Goal: Information Seeking & Learning: Learn about a topic

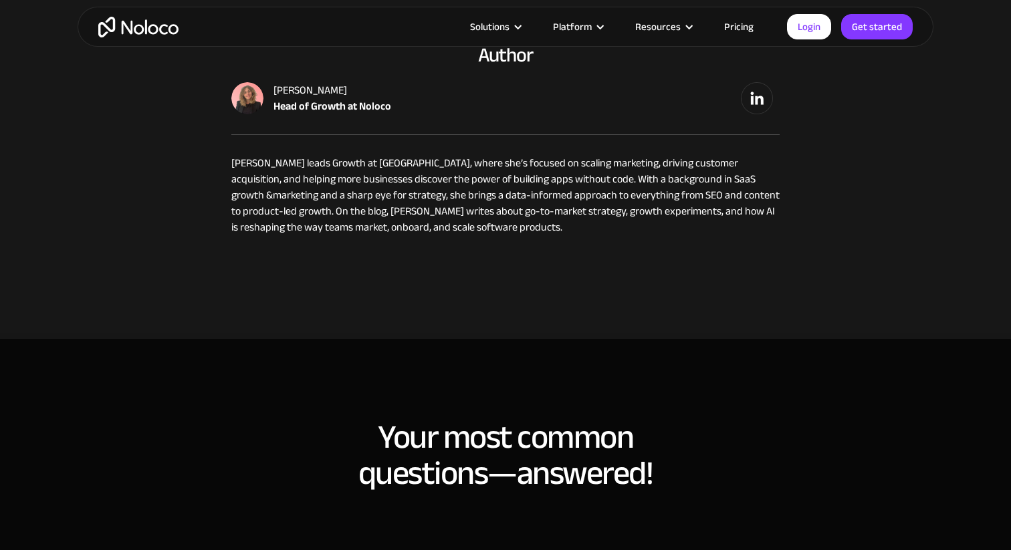
scroll to position [8589, 0]
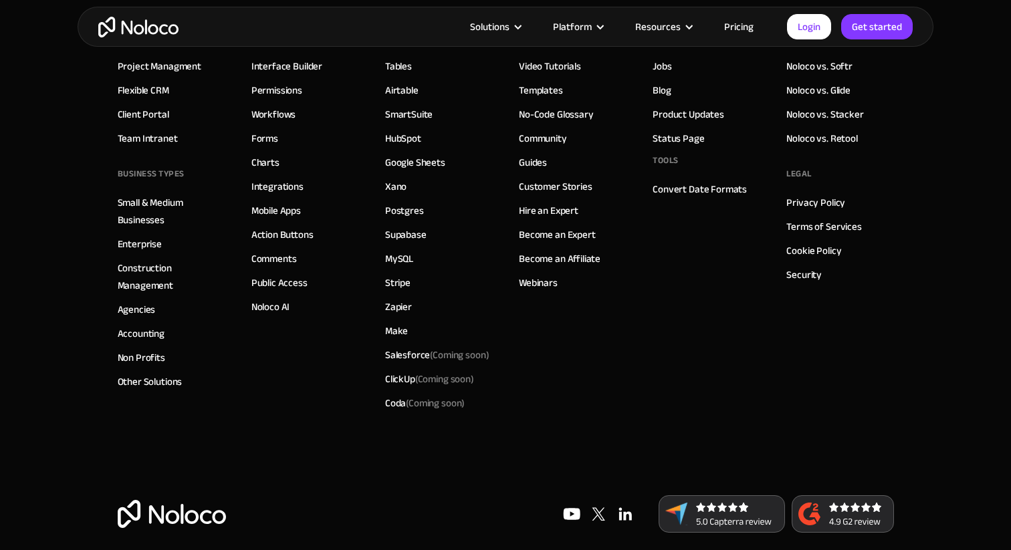
click at [164, 33] on img "home" at bounding box center [138, 27] width 80 height 21
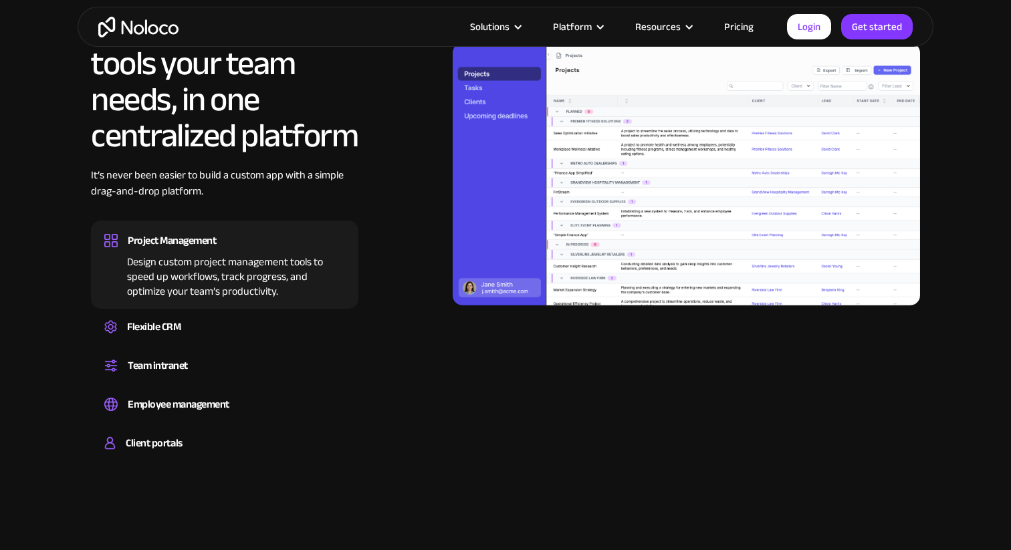
scroll to position [1248, 0]
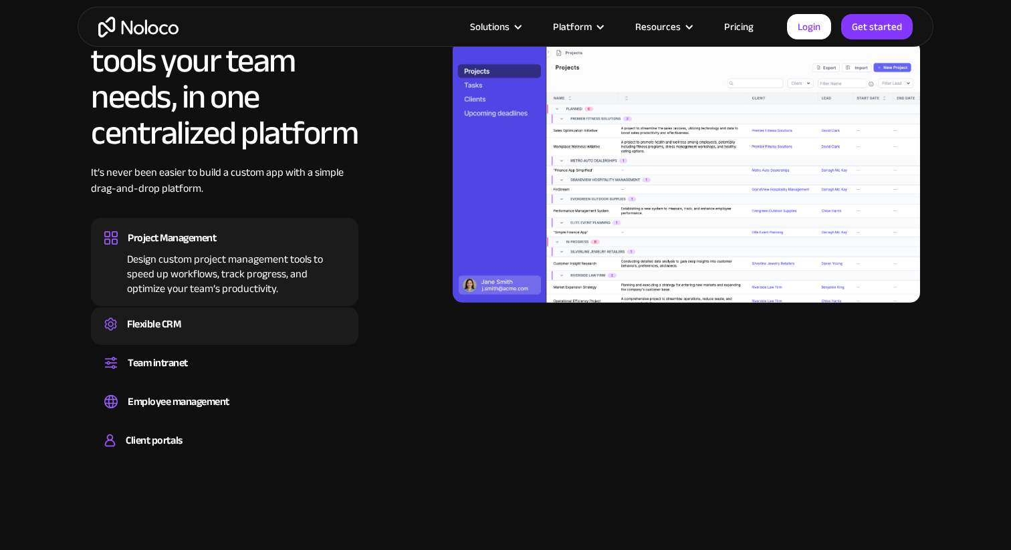
click at [181, 313] on div "Flexible CRM Create a custom CRM that you can adapt to your business’s needs, c…" at bounding box center [225, 326] width 268 height 37
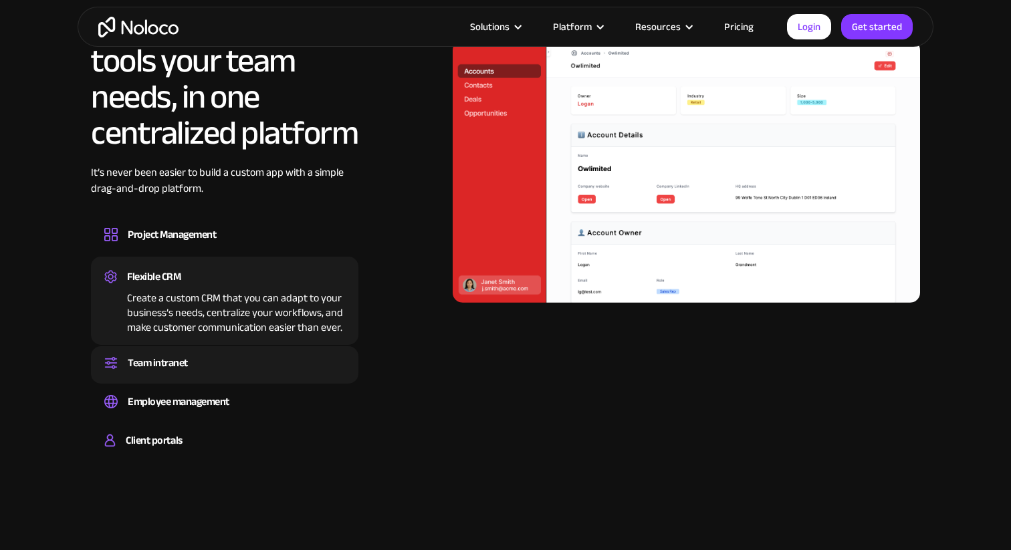
click at [175, 366] on div "Team intranet" at bounding box center [158, 363] width 60 height 20
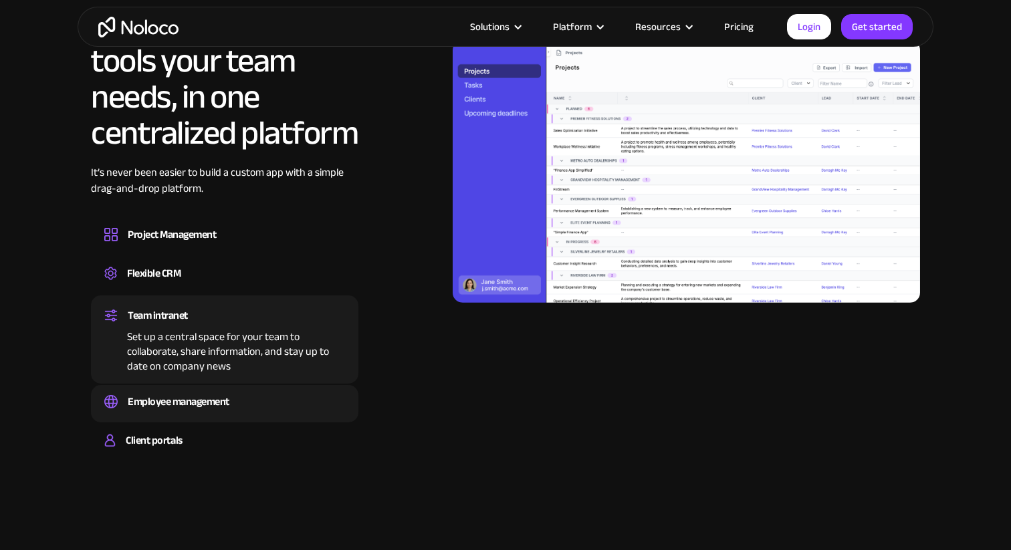
click at [171, 393] on div "Employee management" at bounding box center [179, 402] width 102 height 20
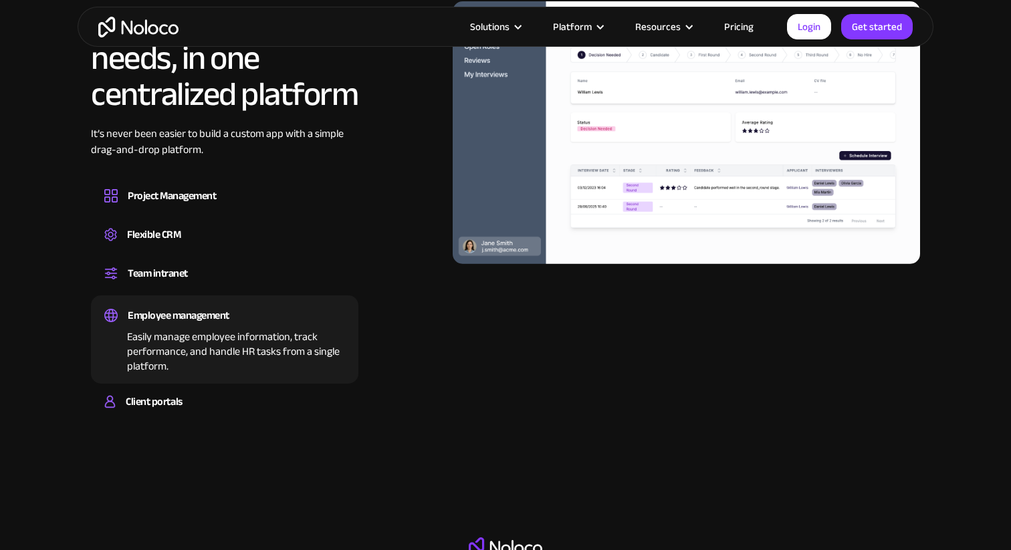
scroll to position [1287, 0]
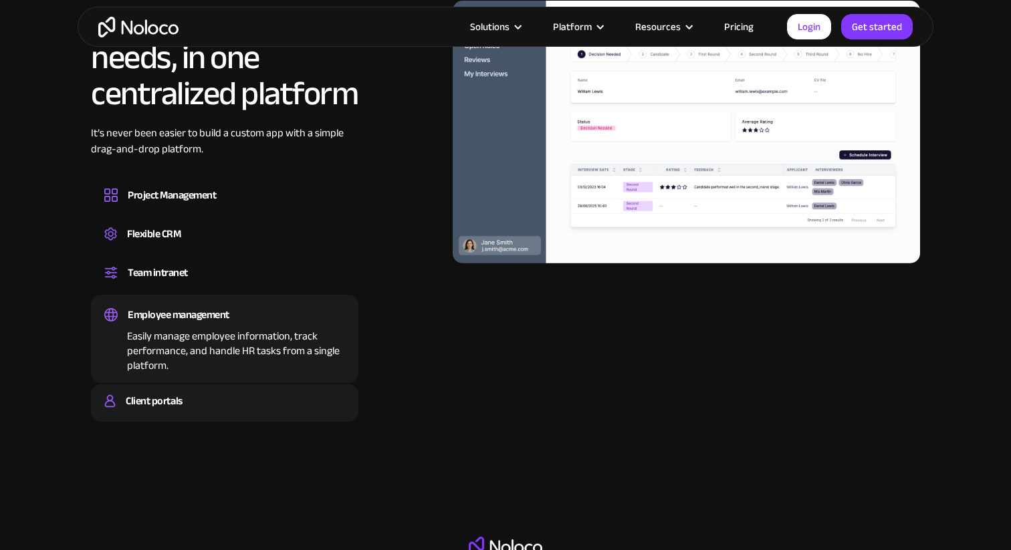
click at [171, 396] on div "Client portals" at bounding box center [154, 401] width 56 height 20
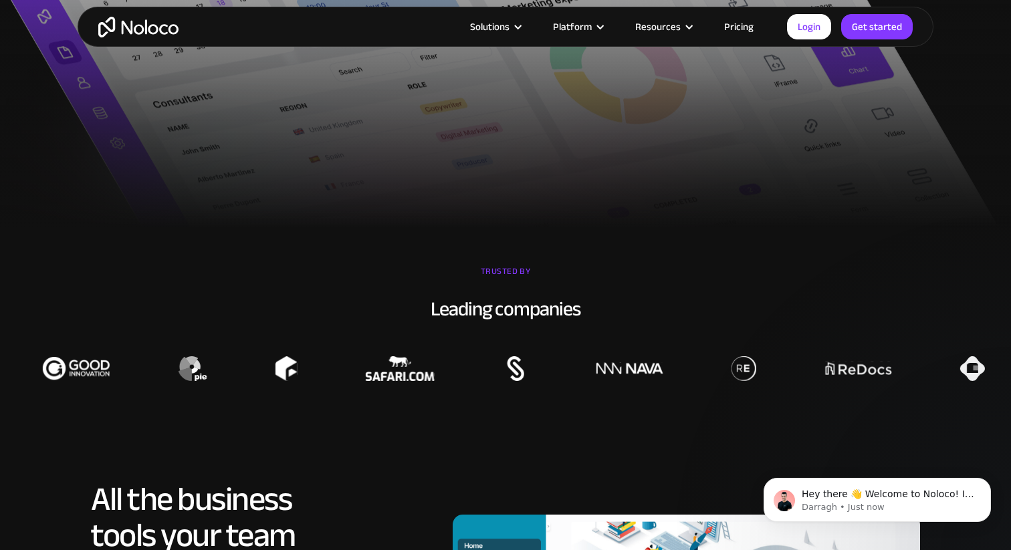
scroll to position [0, 0]
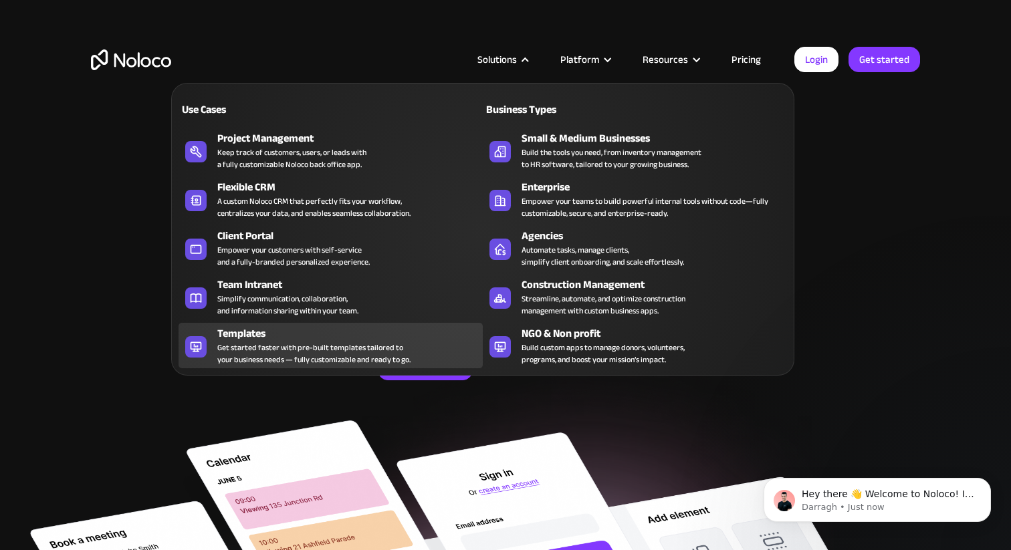
click at [402, 357] on div "Get started faster with pre-built templates tailored to your business needs — f…" at bounding box center [313, 354] width 193 height 24
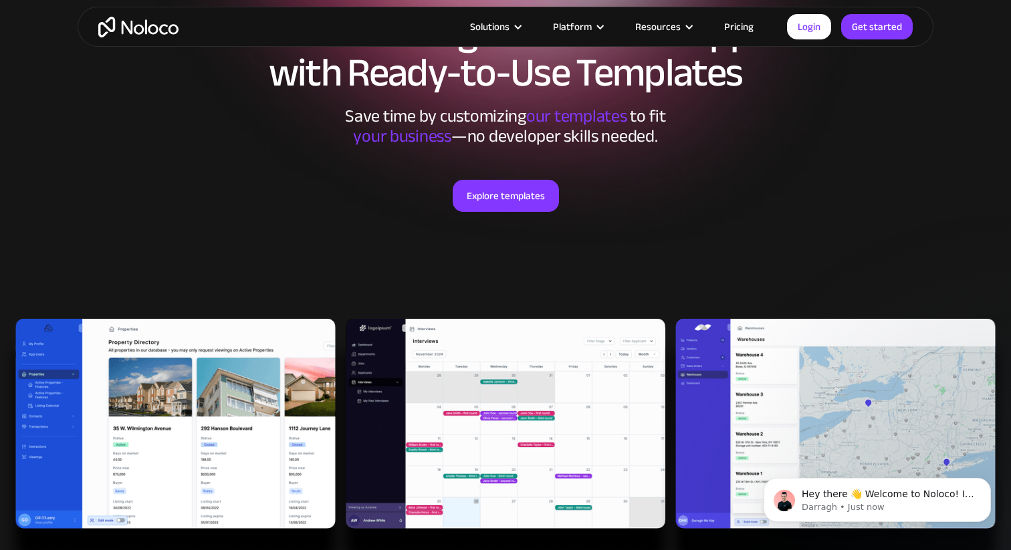
scroll to position [138, 0]
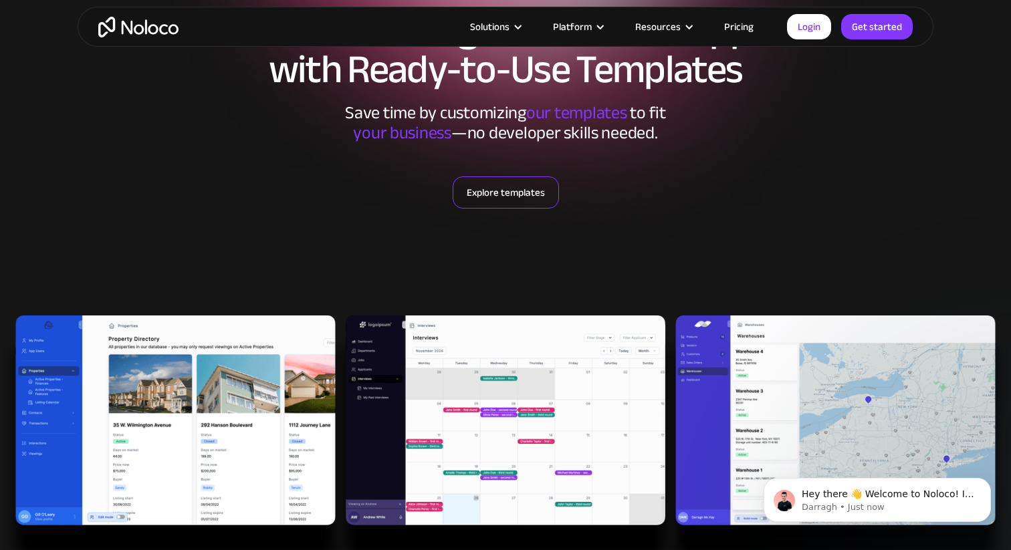
click at [527, 195] on link "Explore templates" at bounding box center [506, 193] width 106 height 32
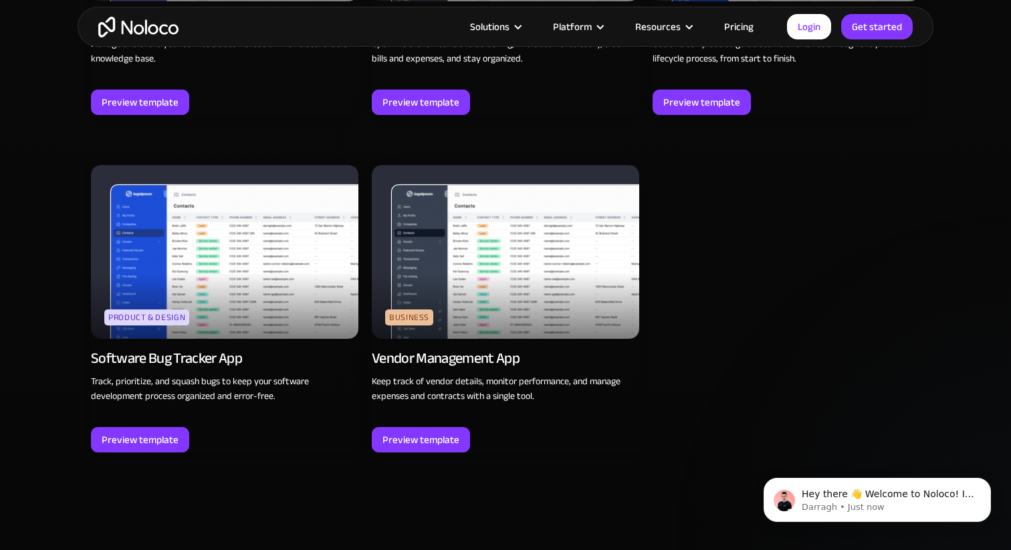
scroll to position [3642, 0]
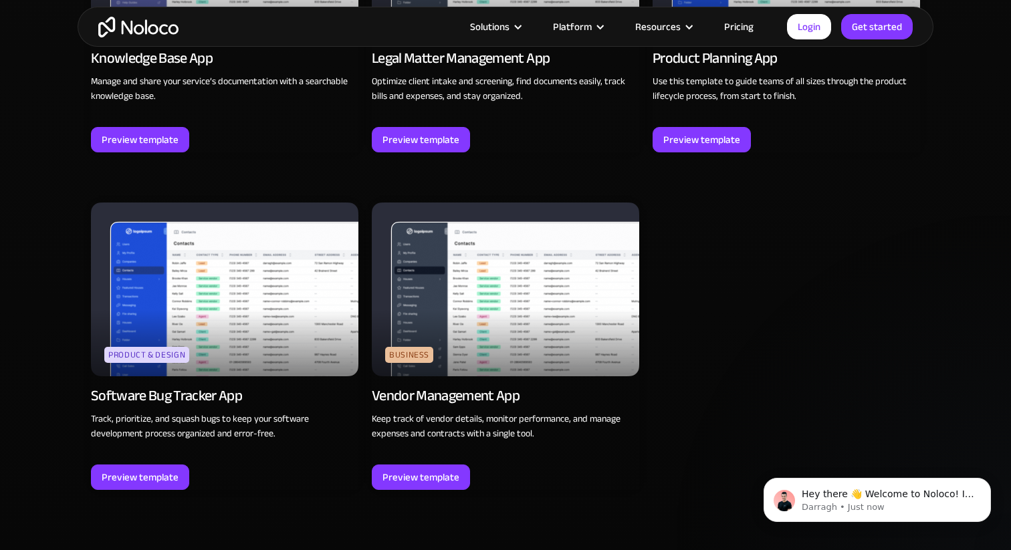
click at [231, 306] on img at bounding box center [225, 290] width 268 height 174
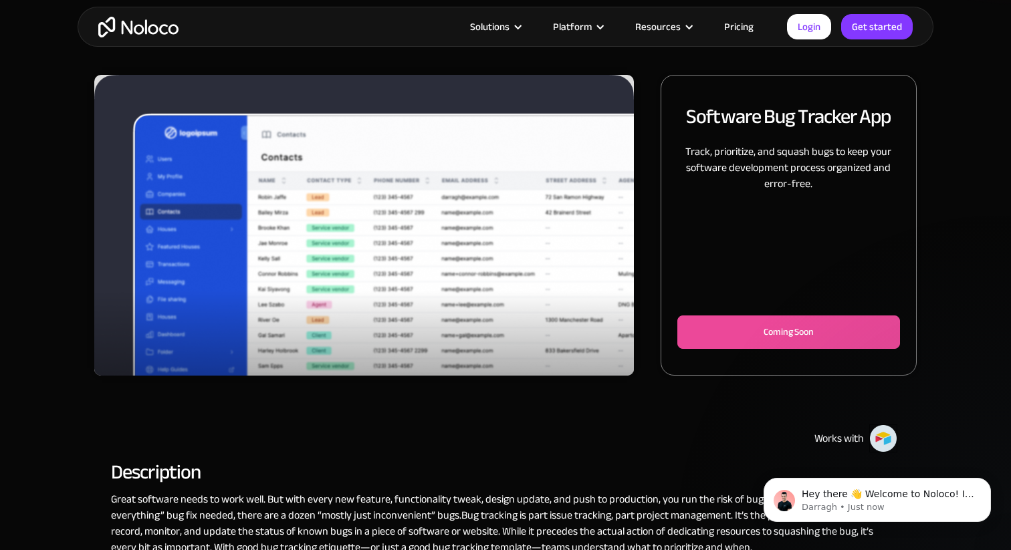
click at [740, 24] on link "Pricing" at bounding box center [739, 26] width 63 height 17
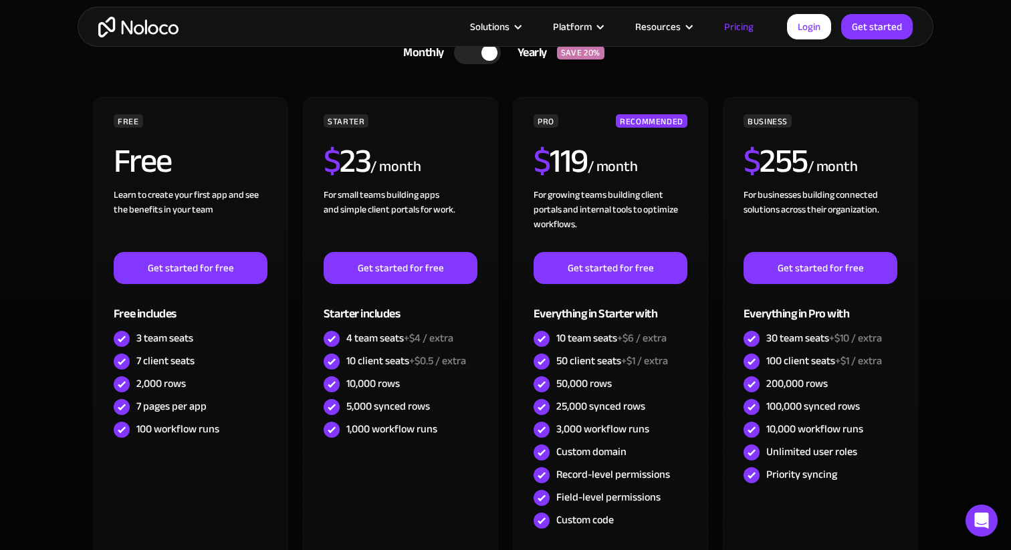
scroll to position [433, 0]
